Goal: Task Accomplishment & Management: Use online tool/utility

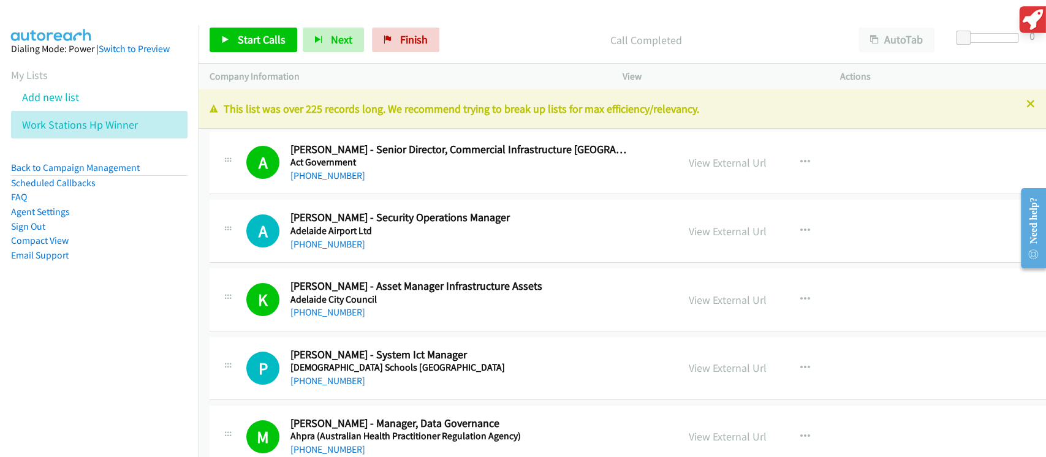
scroll to position [6126, 0]
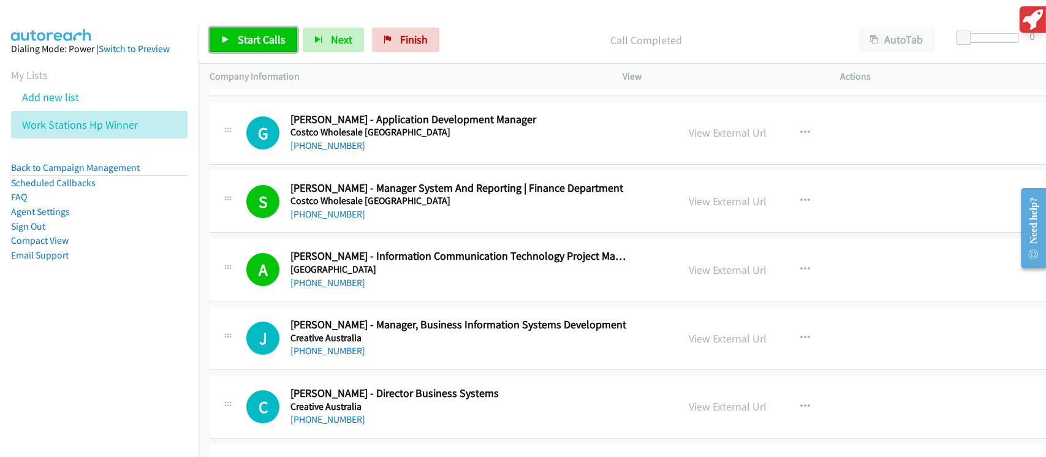
click at [279, 42] on span "Start Calls" at bounding box center [262, 39] width 48 height 14
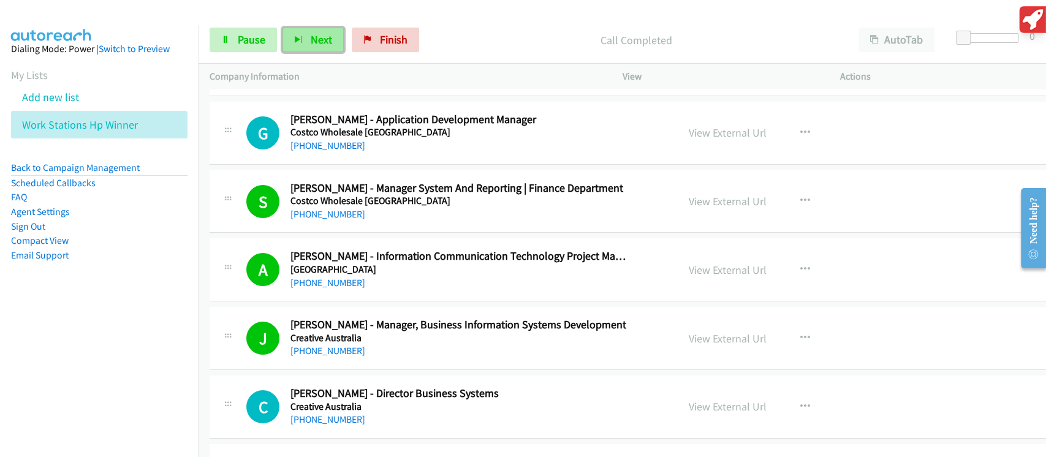
click at [292, 40] on button "Next" at bounding box center [312, 40] width 61 height 25
click at [303, 45] on button "Next" at bounding box center [312, 40] width 61 height 25
click at [314, 55] on div "Start Calls Pause Next Finish Call Completed AutoTab AutoTab 0" at bounding box center [621, 40] width 847 height 47
click at [314, 47] on span "Next" at bounding box center [321, 39] width 21 height 14
click at [323, 40] on span "Next" at bounding box center [321, 39] width 21 height 14
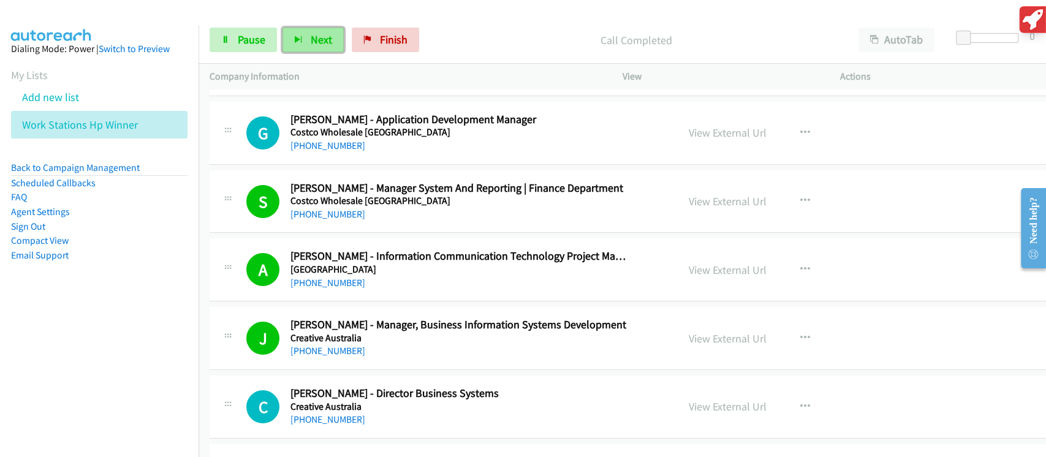
click at [317, 39] on span "Next" at bounding box center [321, 39] width 21 height 14
click at [311, 40] on span "Next" at bounding box center [321, 39] width 21 height 14
click at [296, 40] on icon "button" at bounding box center [298, 40] width 9 height 9
click at [268, 34] on link "Pause" at bounding box center [243, 40] width 67 height 25
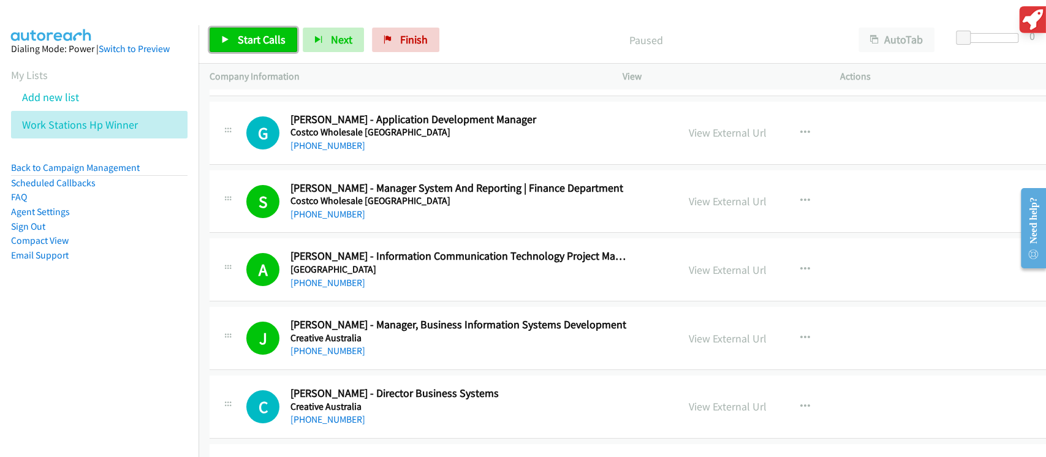
click at [240, 39] on span "Start Calls" at bounding box center [262, 39] width 48 height 14
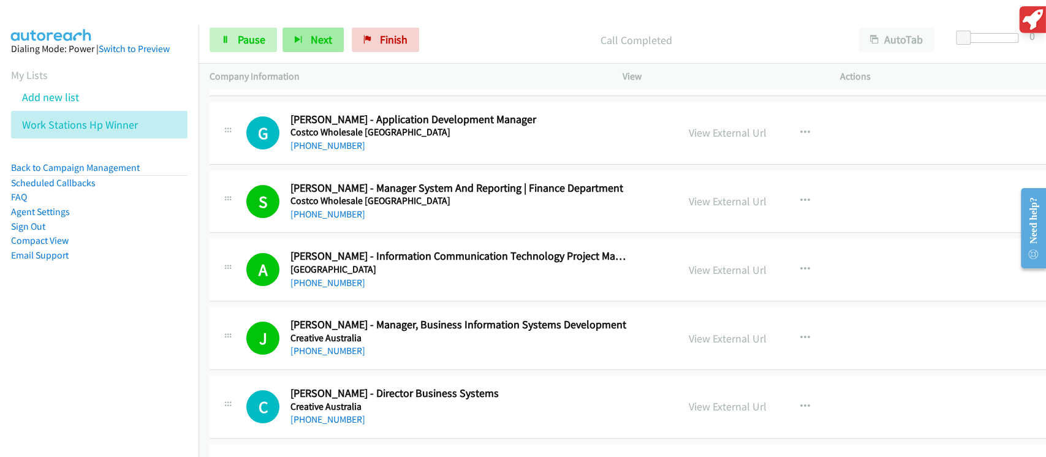
drag, startPoint x: 325, startPoint y: 53, endPoint x: 314, endPoint y: 38, distance: 18.9
click at [325, 53] on div "Start Calls Pause Next Finish Call Completed AutoTab AutoTab 0" at bounding box center [621, 40] width 847 height 47
click at [314, 38] on span "Next" at bounding box center [321, 39] width 21 height 14
click at [297, 42] on icon "button" at bounding box center [298, 40] width 9 height 9
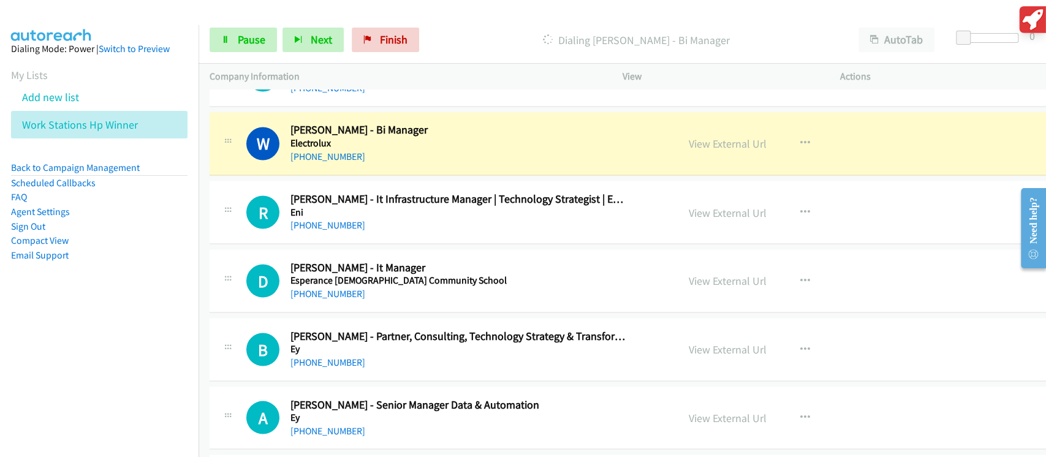
scroll to position [7596, 0]
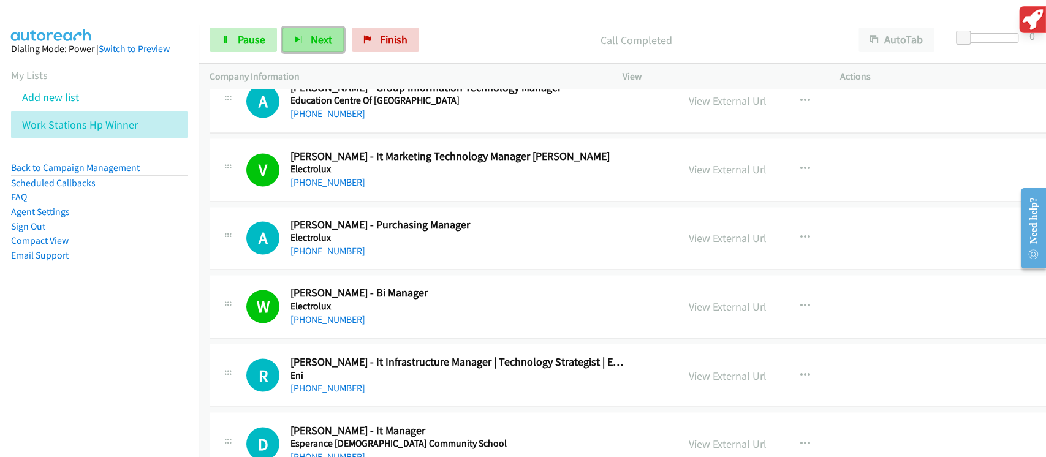
click at [287, 33] on button "Next" at bounding box center [312, 40] width 61 height 25
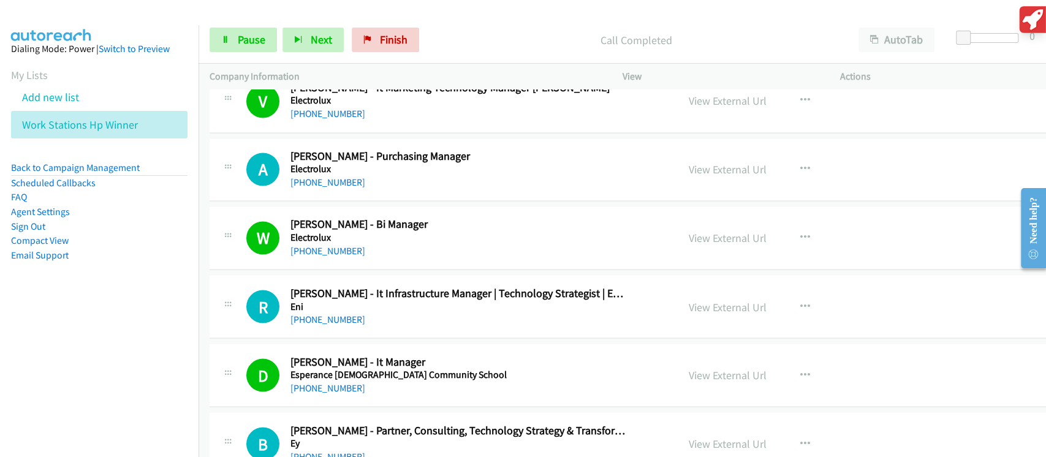
scroll to position [7677, 0]
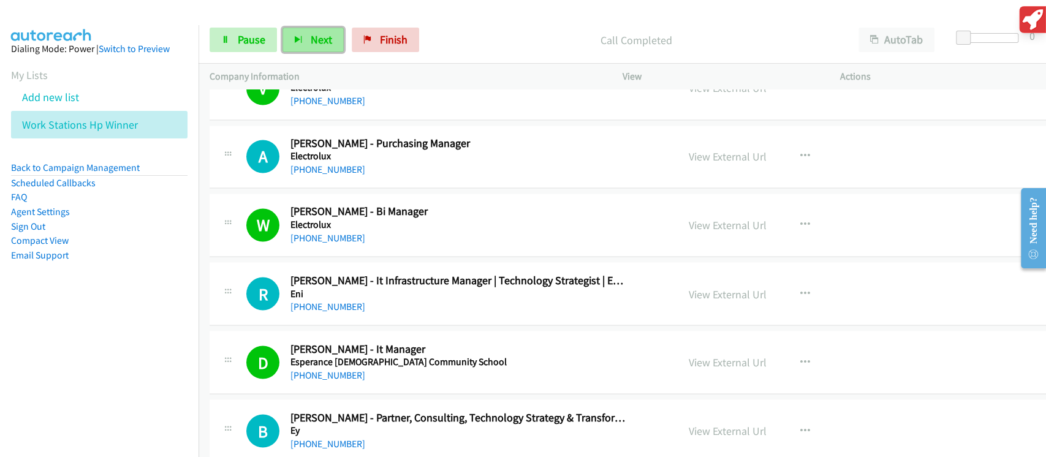
click at [309, 42] on button "Next" at bounding box center [312, 40] width 61 height 25
click at [315, 44] on span "Next" at bounding box center [321, 39] width 21 height 14
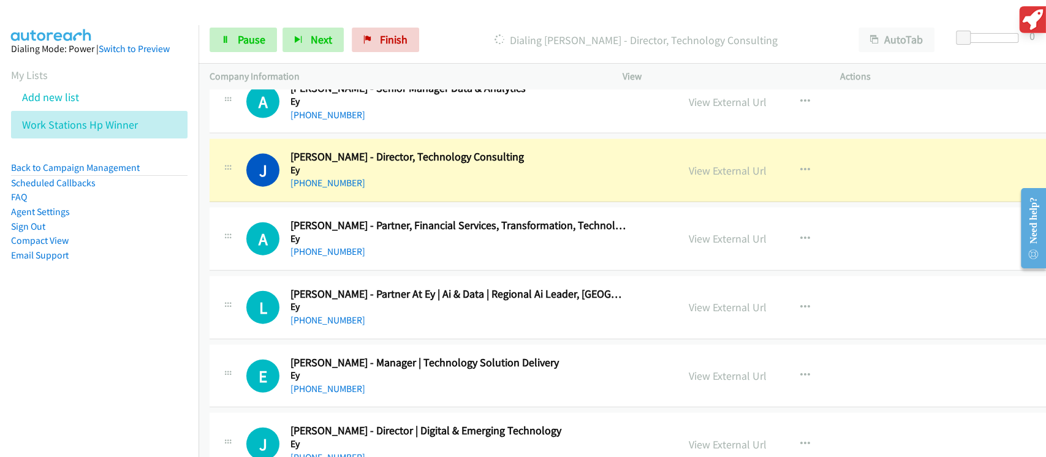
scroll to position [8167, 0]
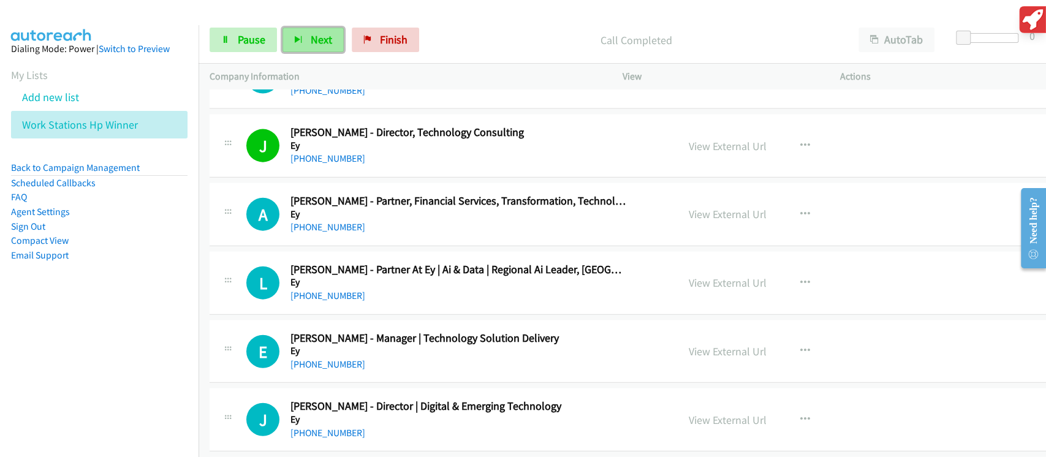
click at [314, 36] on span "Next" at bounding box center [321, 39] width 21 height 14
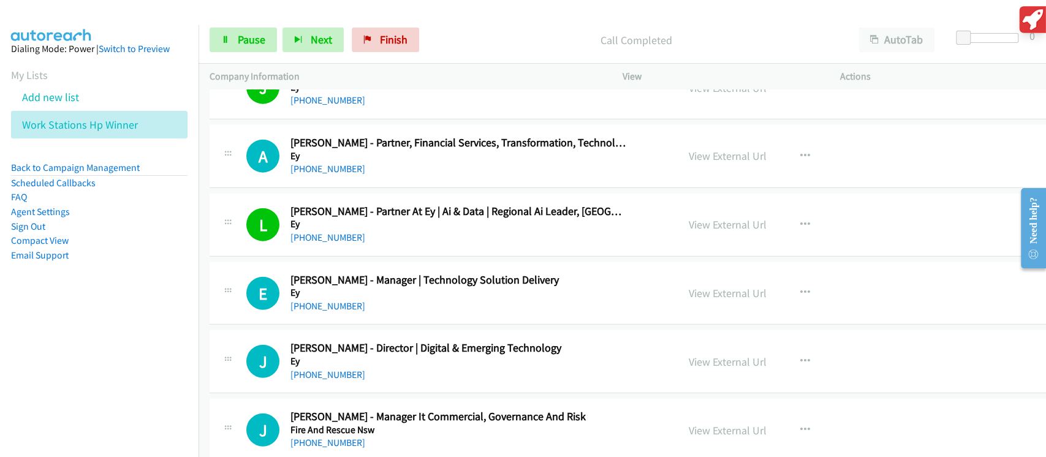
scroll to position [8249, 0]
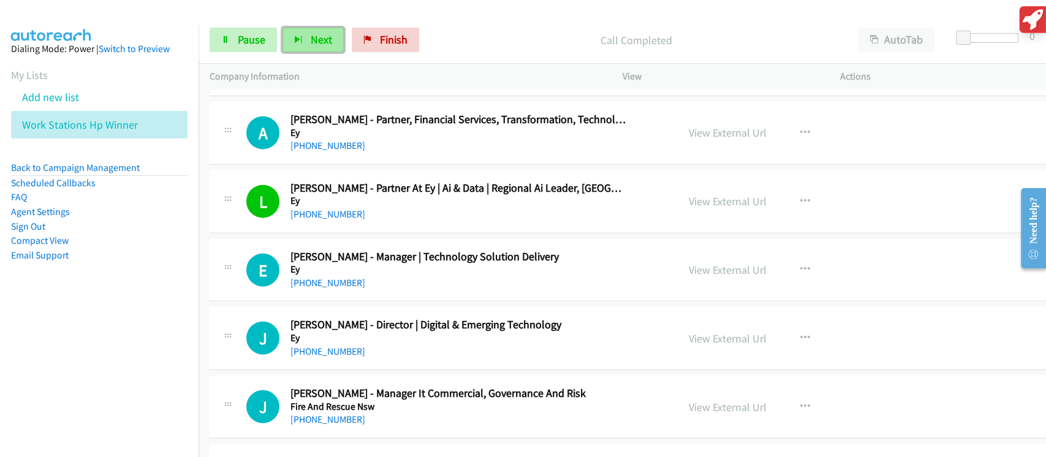
click at [295, 41] on icon "button" at bounding box center [298, 40] width 9 height 9
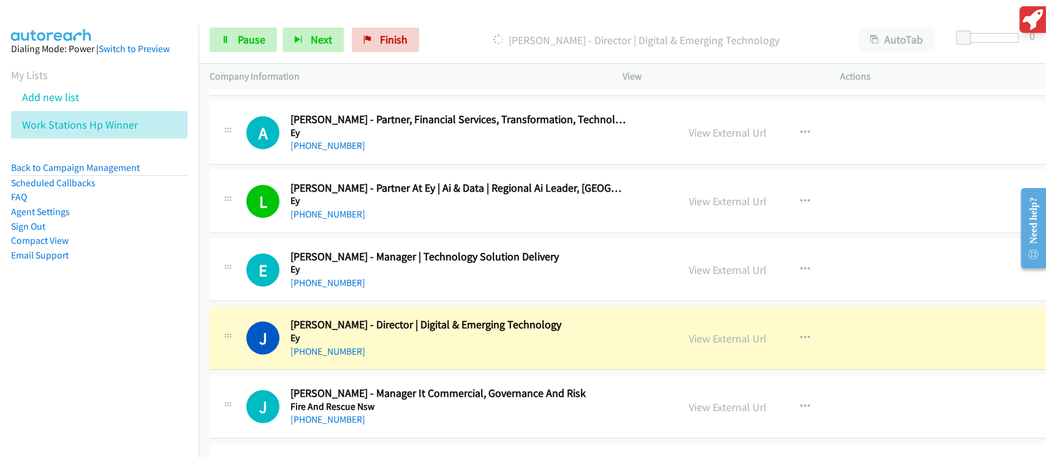
scroll to position [8413, 0]
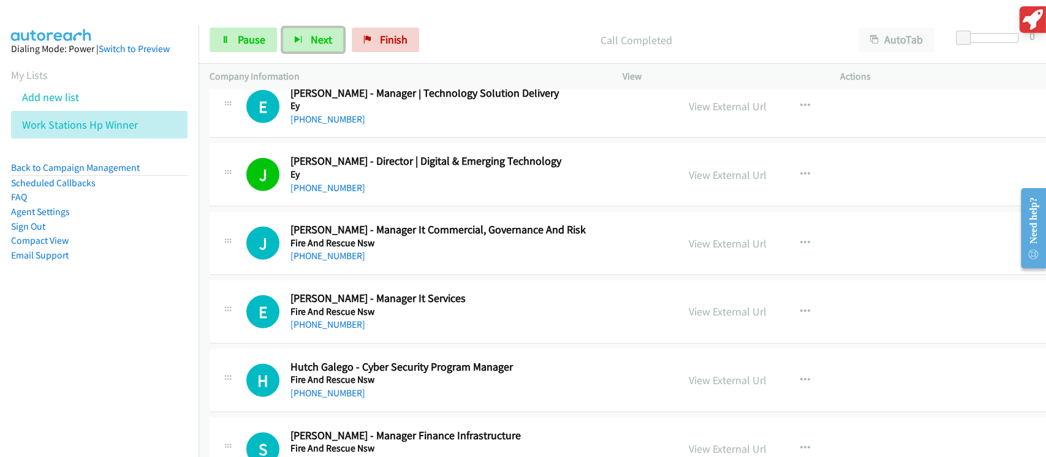
click at [543, 281] on div "E Callback Scheduled [PERSON_NAME] - Manager It Services Fire And Rescue Nsw [G…" at bounding box center [655, 312] width 891 height 63
click at [338, 48] on button "Next" at bounding box center [312, 40] width 61 height 25
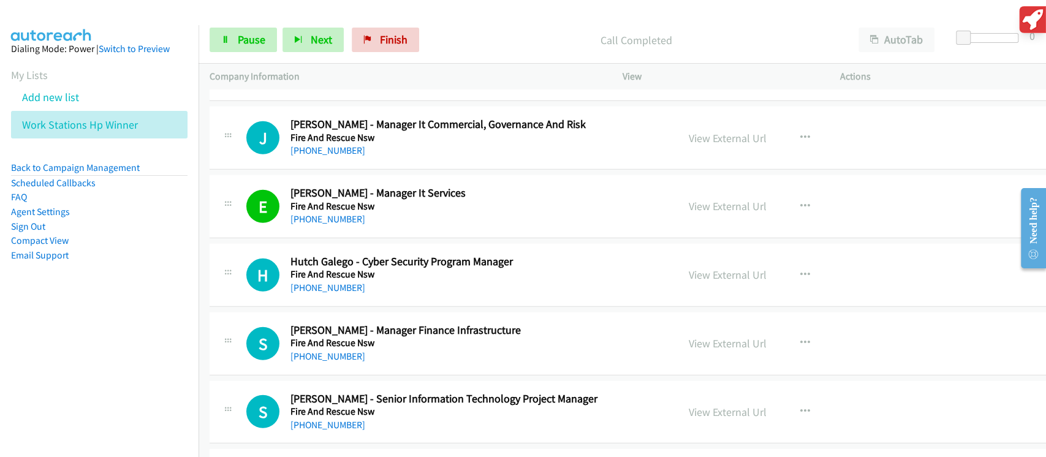
scroll to position [8576, 0]
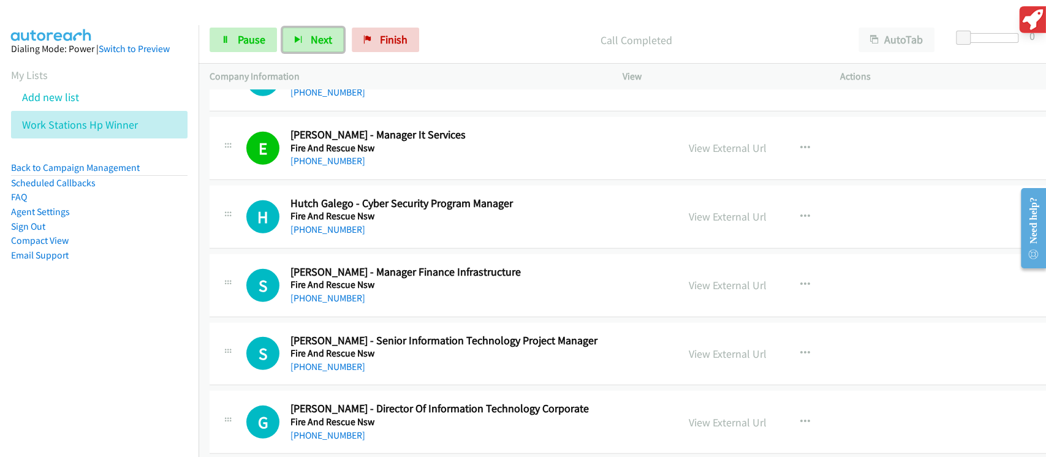
drag, startPoint x: 533, startPoint y: 243, endPoint x: 221, endPoint y: 1, distance: 395.2
click at [301, 42] on button "Next" at bounding box center [312, 40] width 61 height 25
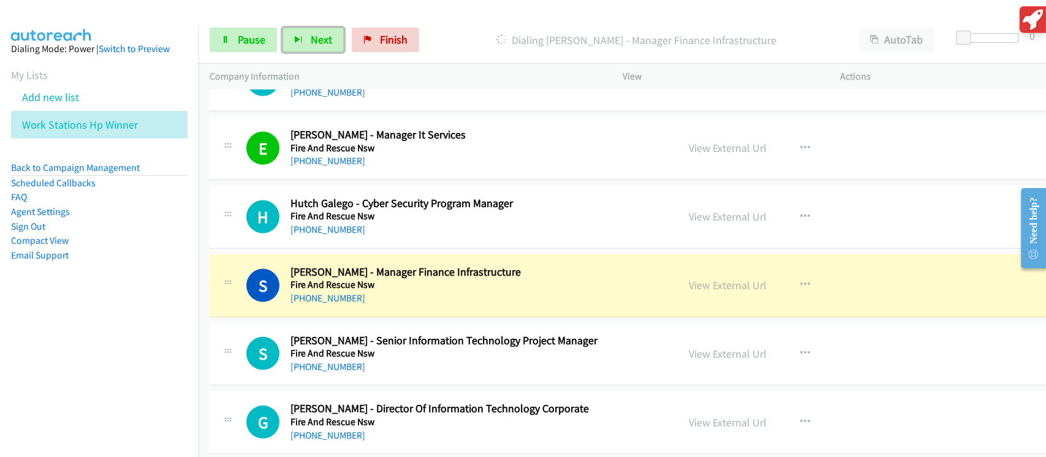
click at [540, 296] on div "S Callback Scheduled [PERSON_NAME] - Manager Finance Infrastructure Fire And Re…" at bounding box center [655, 285] width 891 height 63
click at [736, 278] on link "View External Url" at bounding box center [728, 285] width 78 height 14
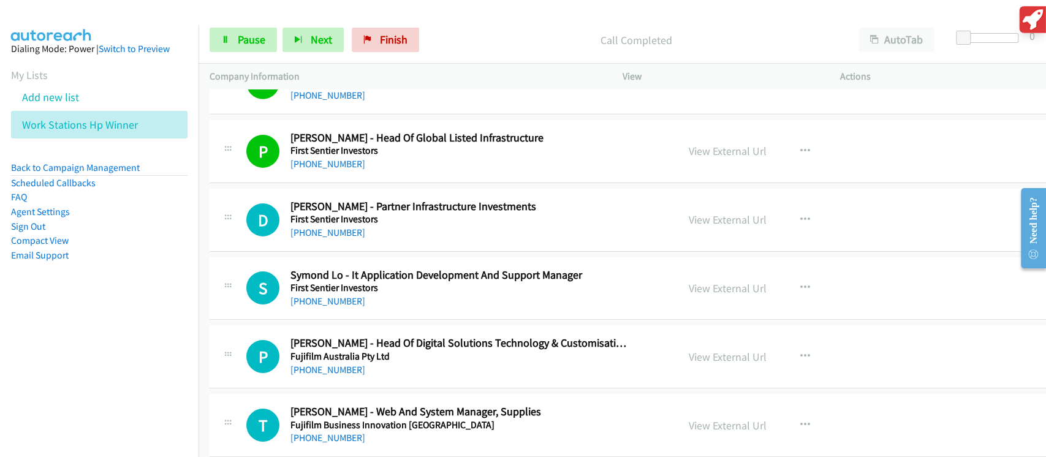
scroll to position [9066, 0]
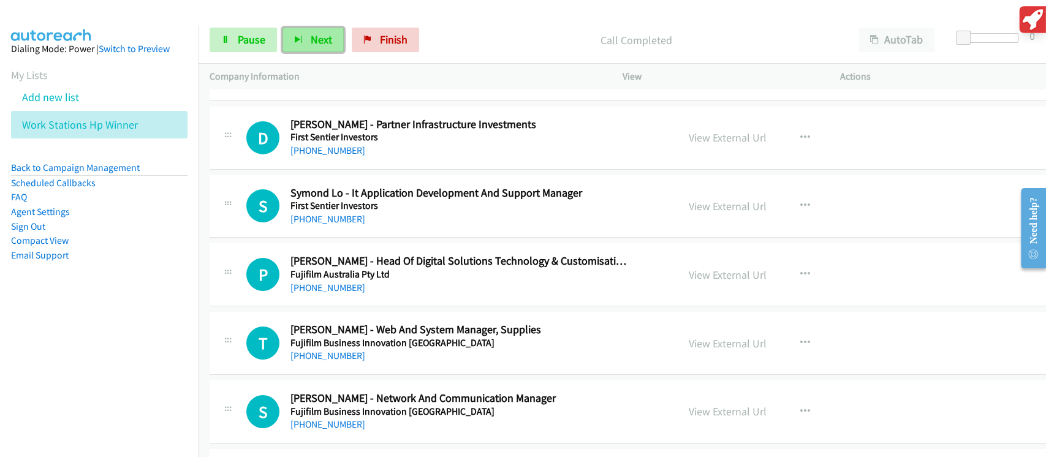
click at [313, 47] on span "Next" at bounding box center [321, 39] width 21 height 14
click at [328, 44] on span "Next" at bounding box center [321, 39] width 21 height 14
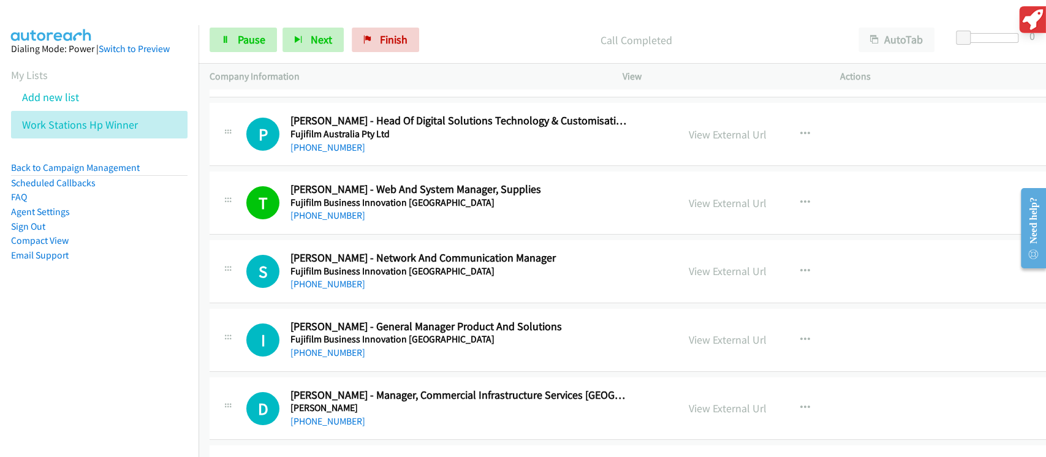
scroll to position [9229, 0]
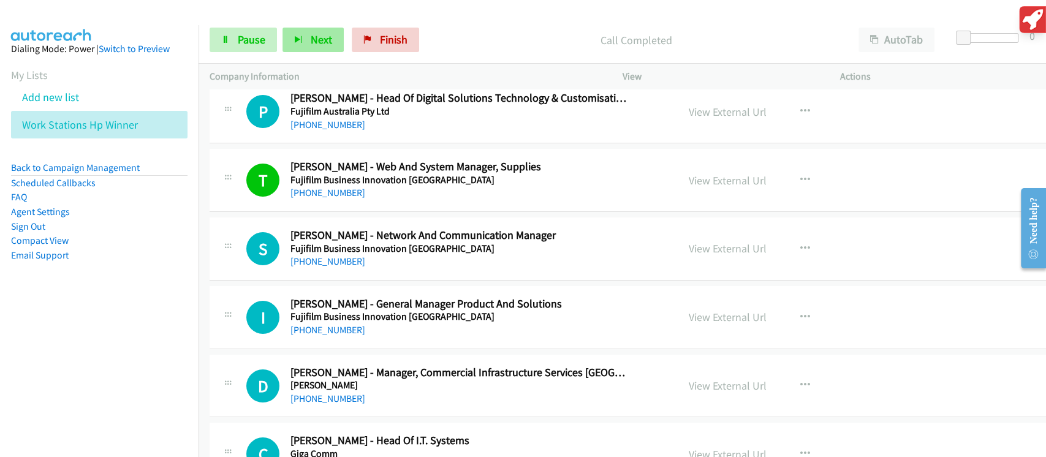
click at [325, 54] on div "Start Calls Pause Next Finish Call Completed AutoTab AutoTab 0" at bounding box center [621, 40] width 847 height 47
click at [325, 45] on span "Next" at bounding box center [321, 39] width 21 height 14
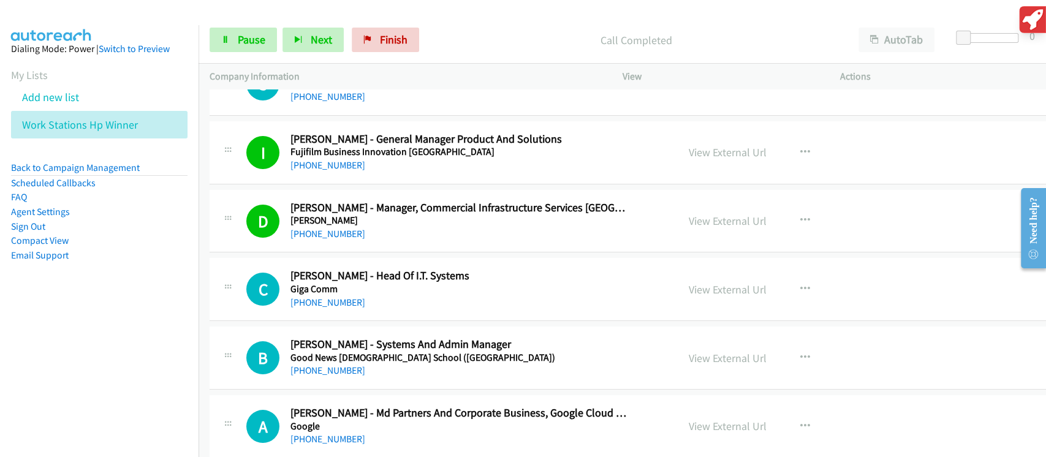
scroll to position [9474, 0]
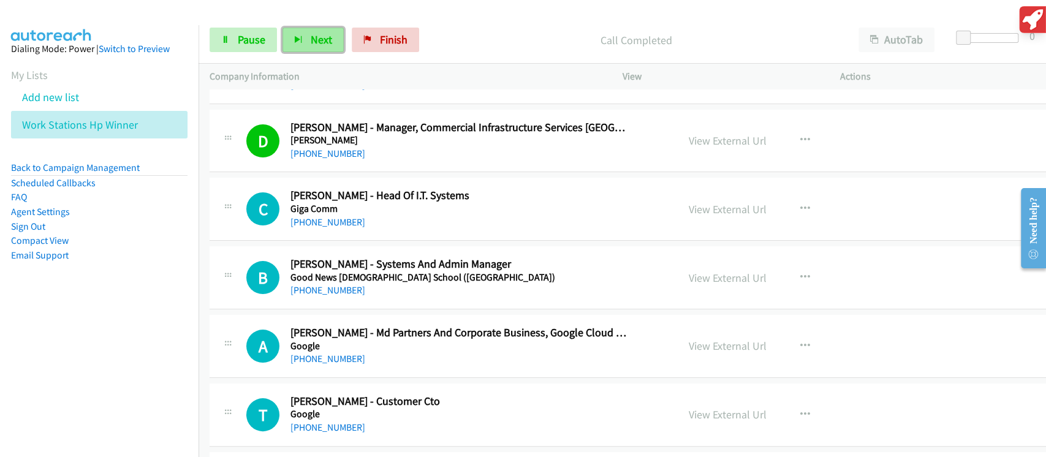
click at [324, 39] on span "Next" at bounding box center [321, 39] width 21 height 14
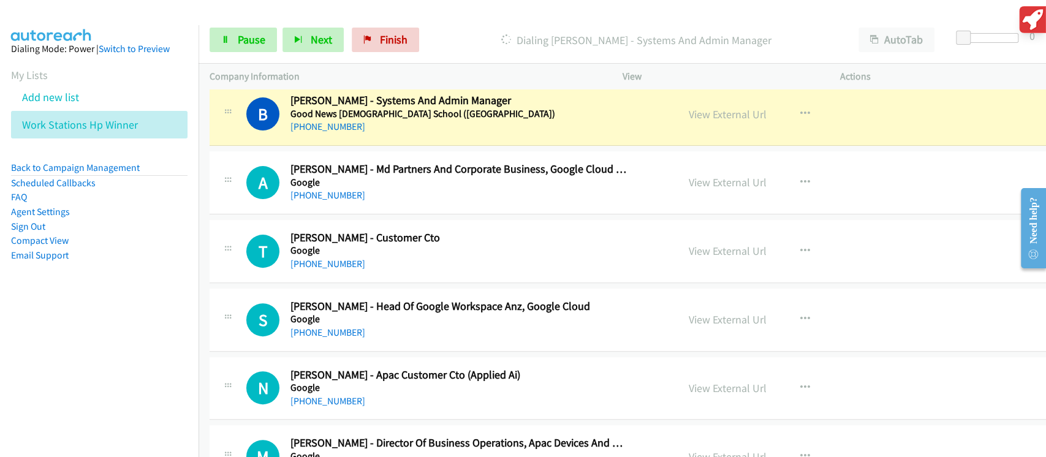
scroll to position [9556, 0]
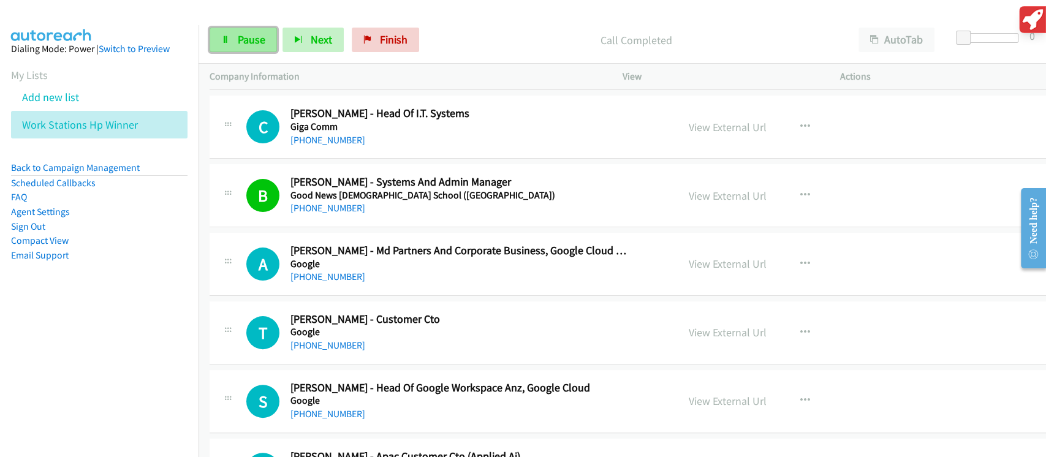
click at [244, 39] on span "Pause" at bounding box center [252, 39] width 28 height 14
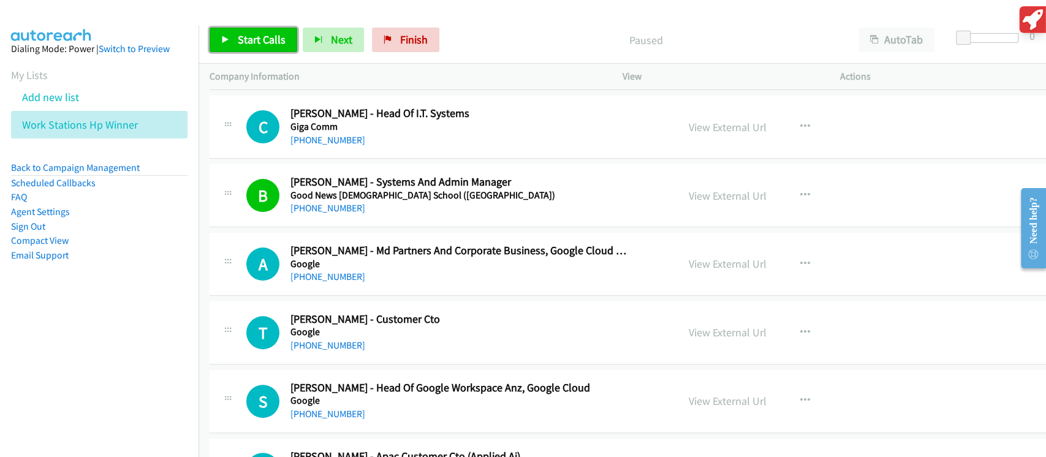
click at [277, 49] on link "Start Calls" at bounding box center [254, 40] width 88 height 25
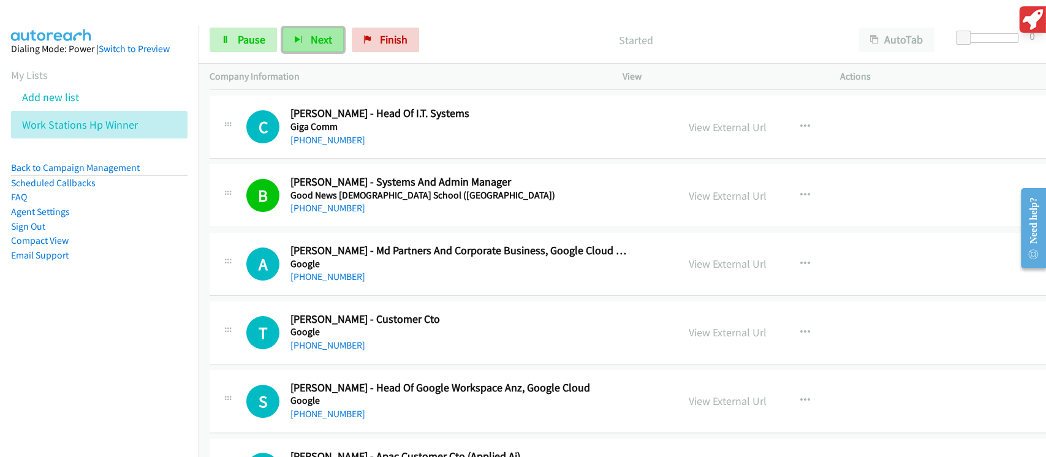
click at [303, 44] on button "Next" at bounding box center [312, 40] width 61 height 25
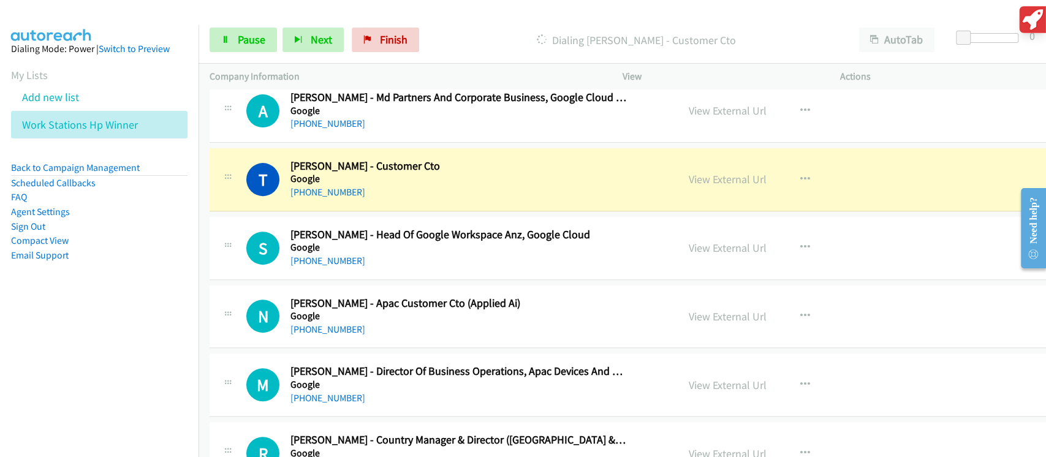
scroll to position [9719, 0]
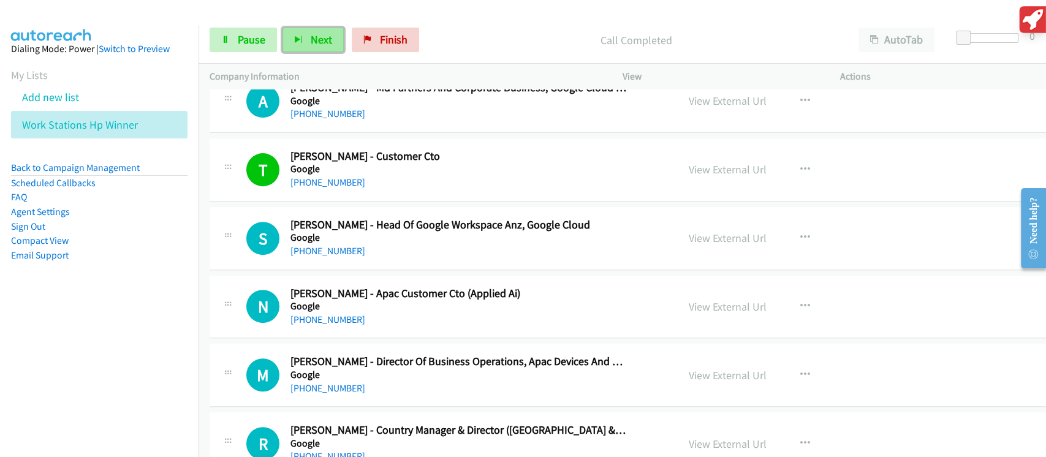
click at [316, 39] on span "Next" at bounding box center [321, 39] width 21 height 14
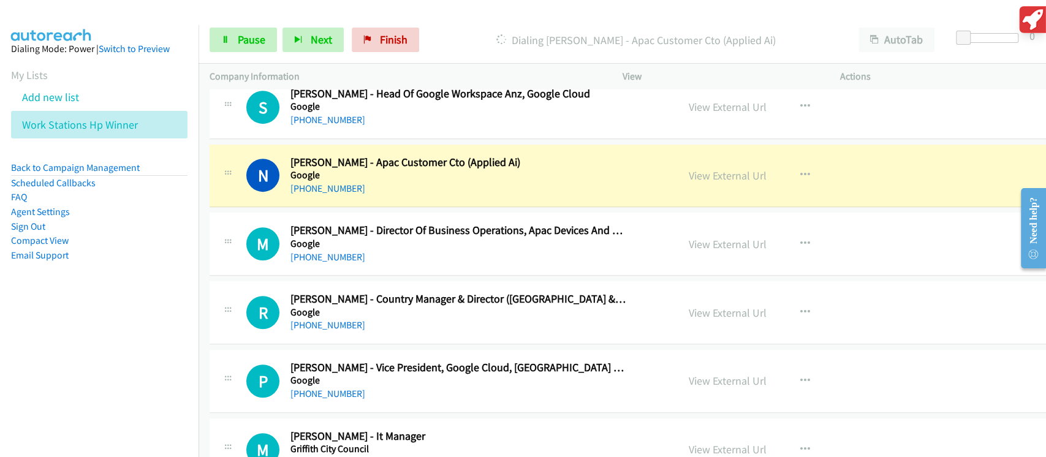
scroll to position [9883, 0]
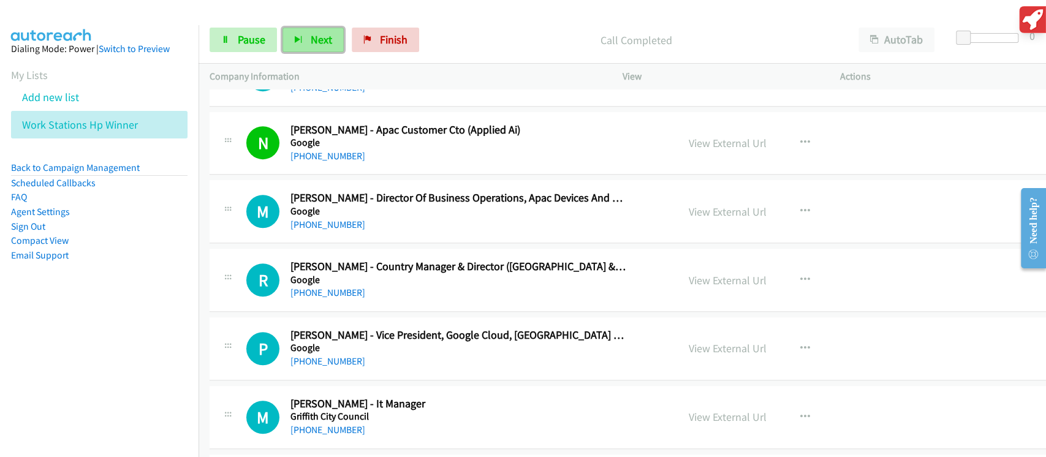
click at [311, 37] on span "Next" at bounding box center [321, 39] width 21 height 14
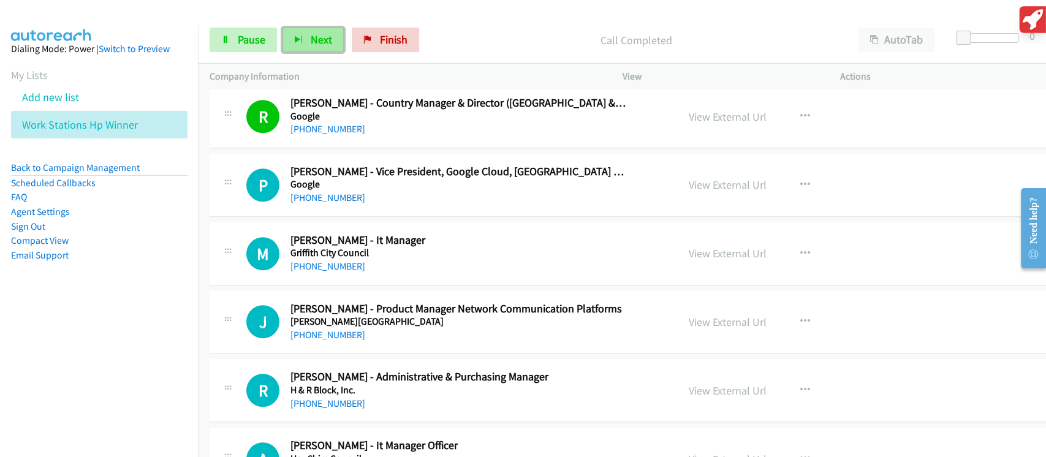
click at [304, 42] on button "Next" at bounding box center [312, 40] width 61 height 25
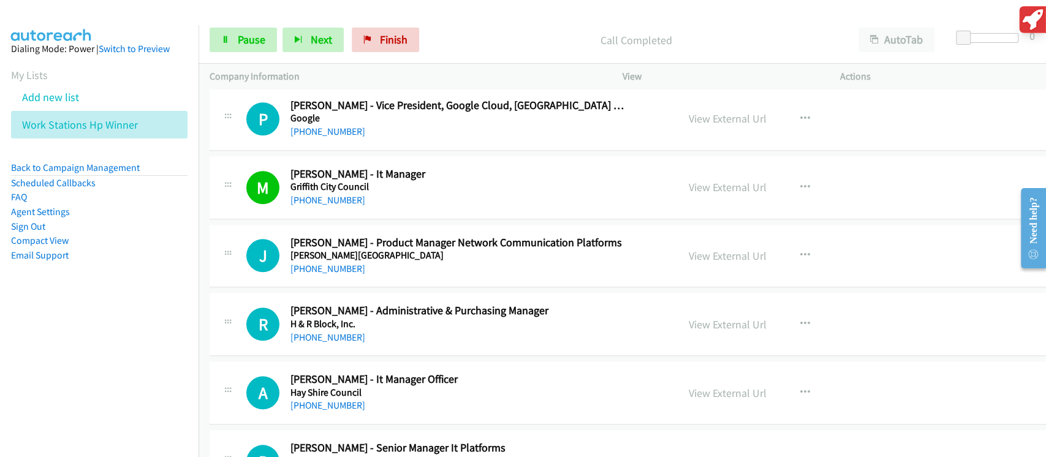
scroll to position [10128, 0]
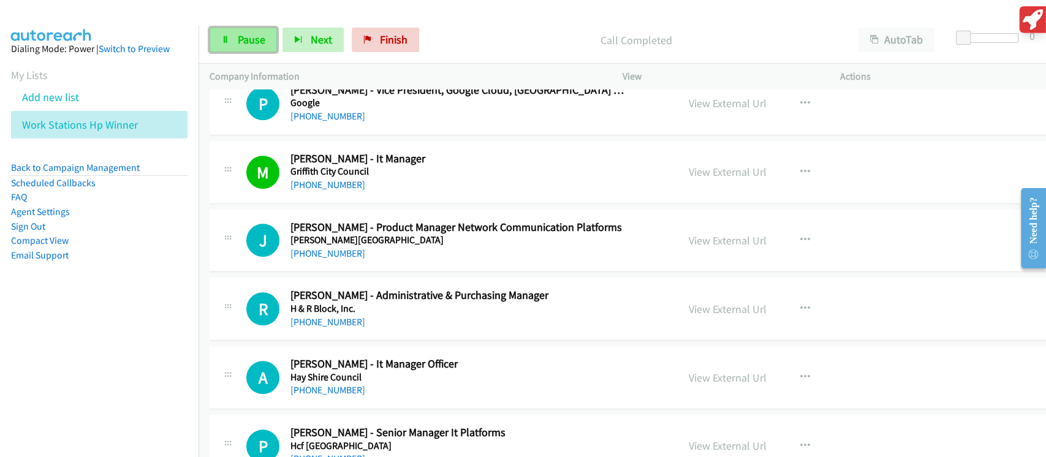
click at [265, 50] on link "Pause" at bounding box center [243, 40] width 67 height 25
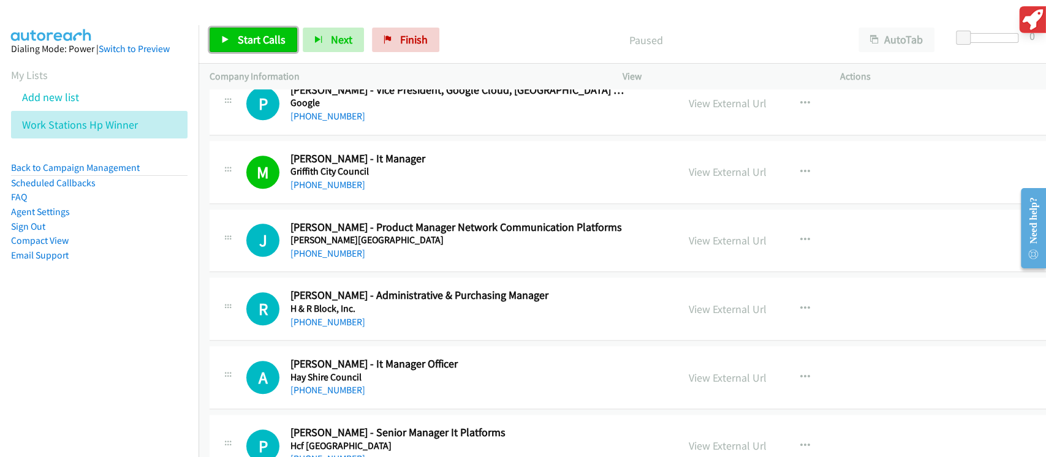
click at [289, 29] on link "Start Calls" at bounding box center [254, 40] width 88 height 25
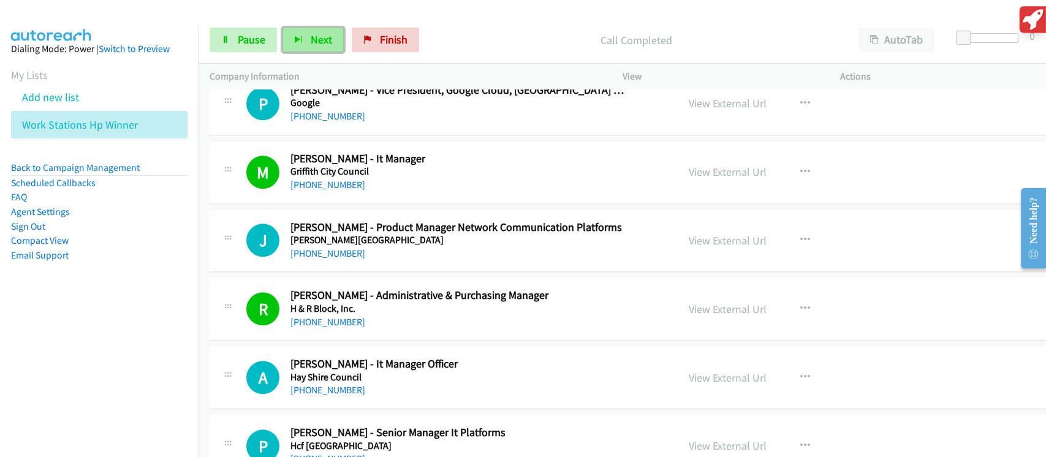
click at [296, 40] on icon "button" at bounding box center [298, 40] width 9 height 9
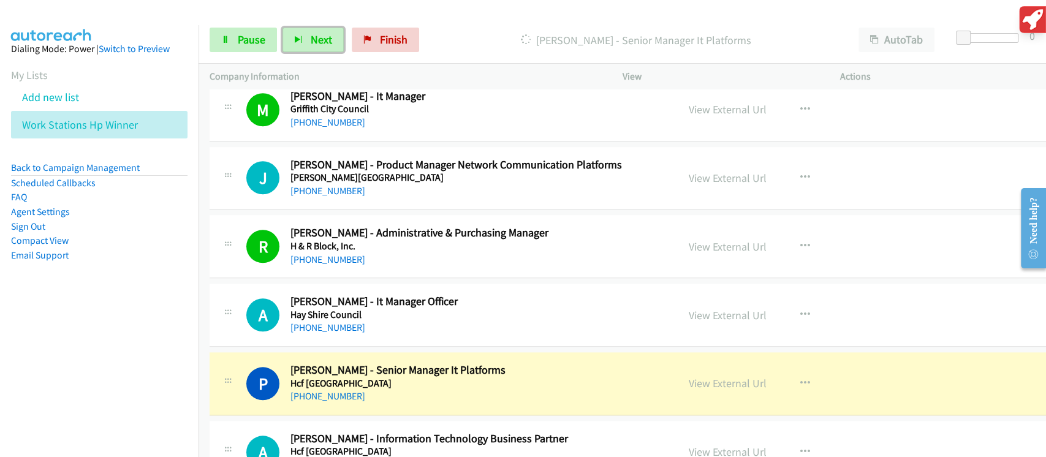
scroll to position [10291, 0]
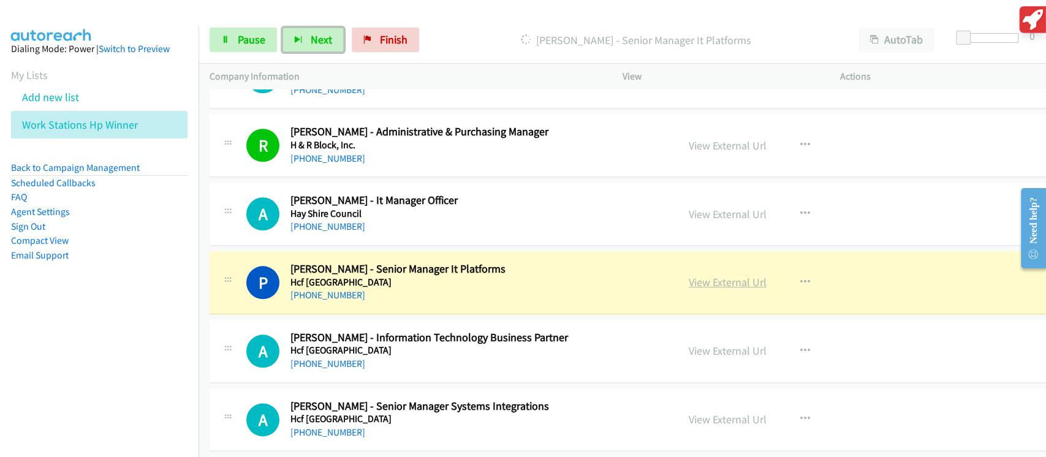
click at [733, 275] on link "View External Url" at bounding box center [728, 282] width 78 height 14
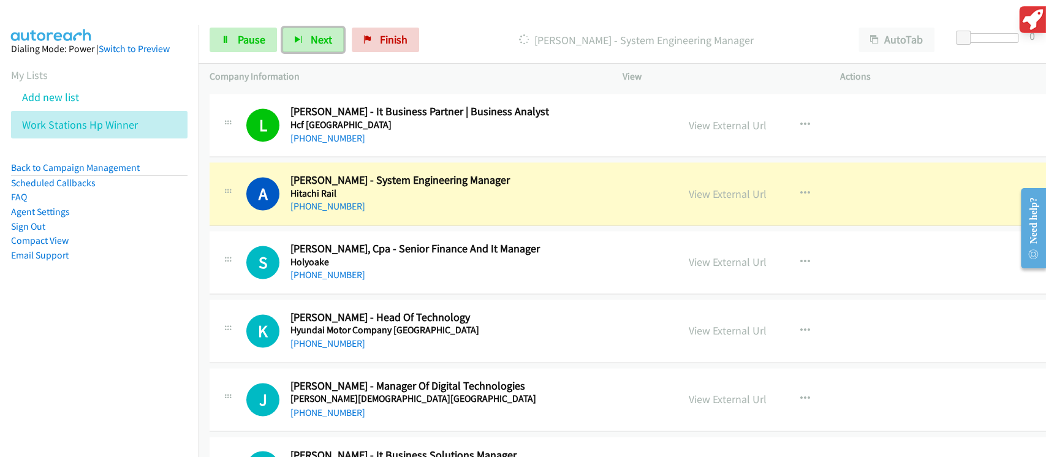
scroll to position [10618, 0]
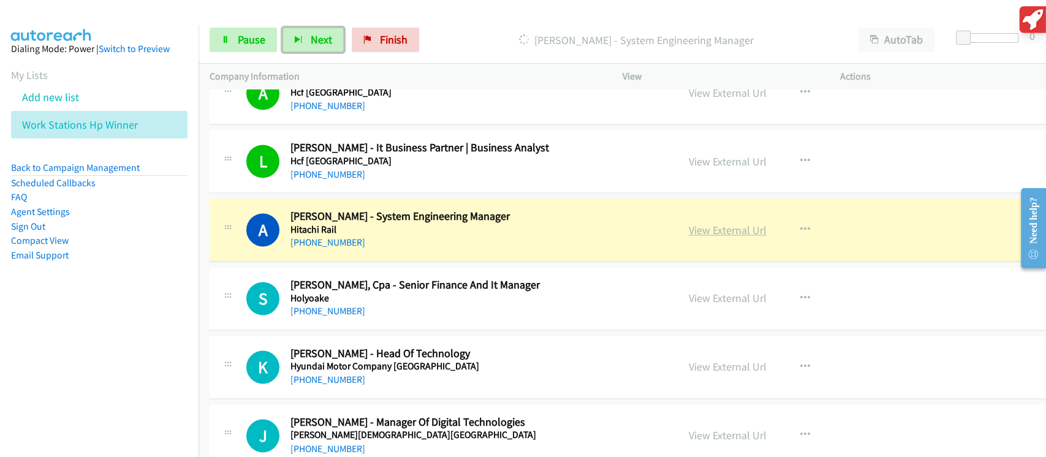
click at [704, 223] on link "View External Url" at bounding box center [728, 230] width 78 height 14
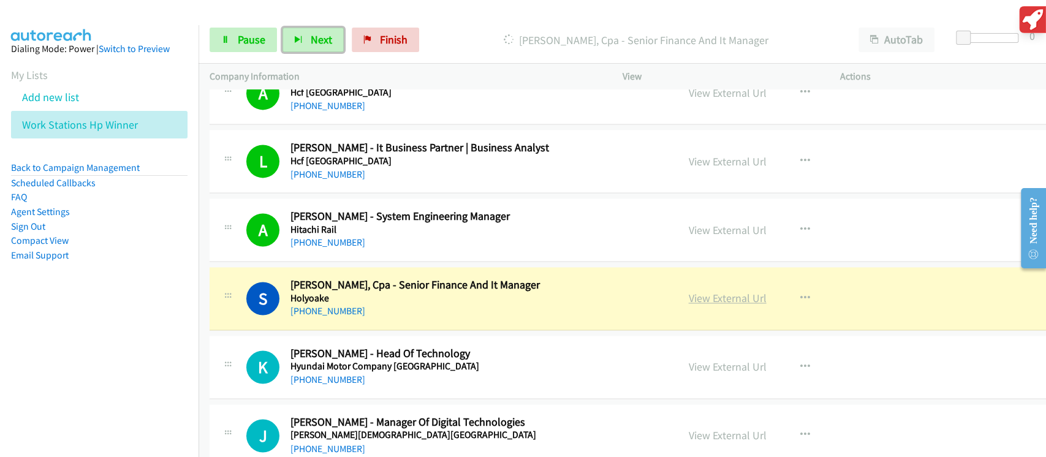
click at [726, 291] on link "View External Url" at bounding box center [728, 298] width 78 height 14
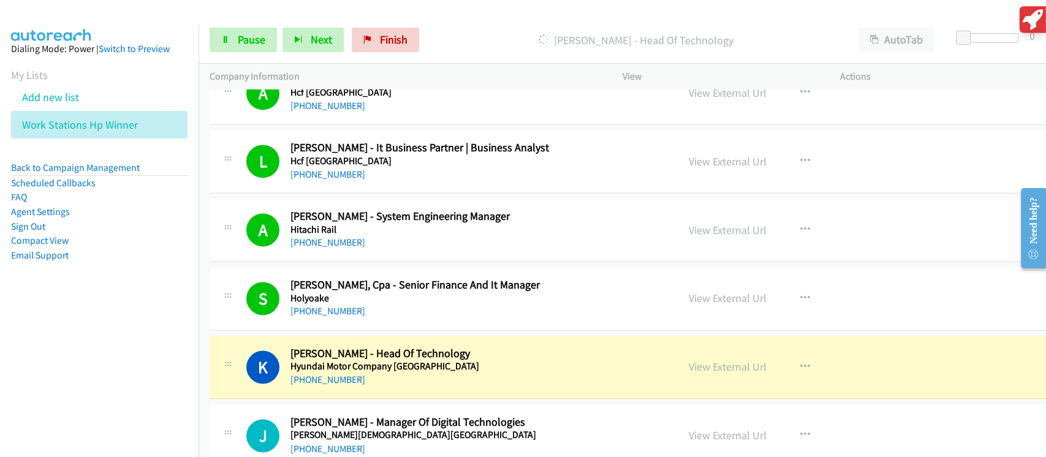
scroll to position [10699, 0]
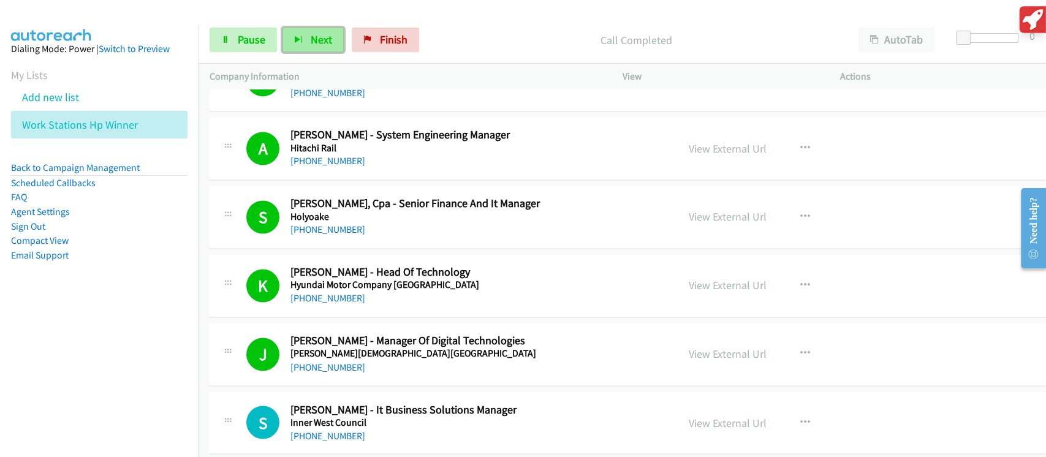
click at [320, 41] on span "Next" at bounding box center [321, 39] width 21 height 14
click at [250, 37] on span "Pause" at bounding box center [252, 39] width 28 height 14
